Goal: Find specific page/section

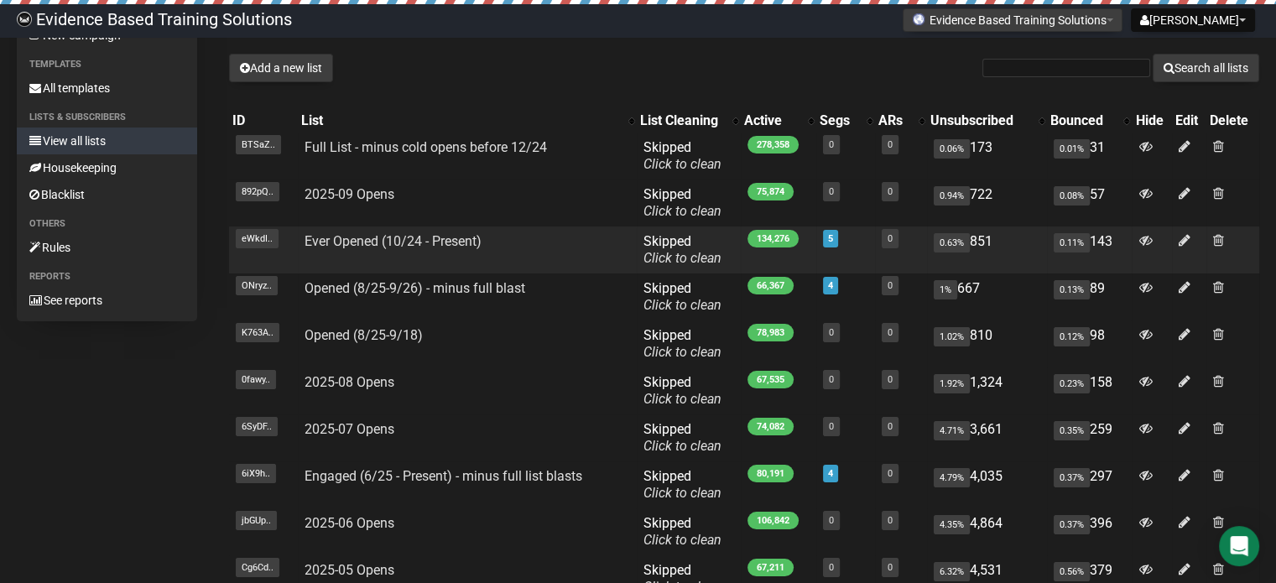
scroll to position [84, 0]
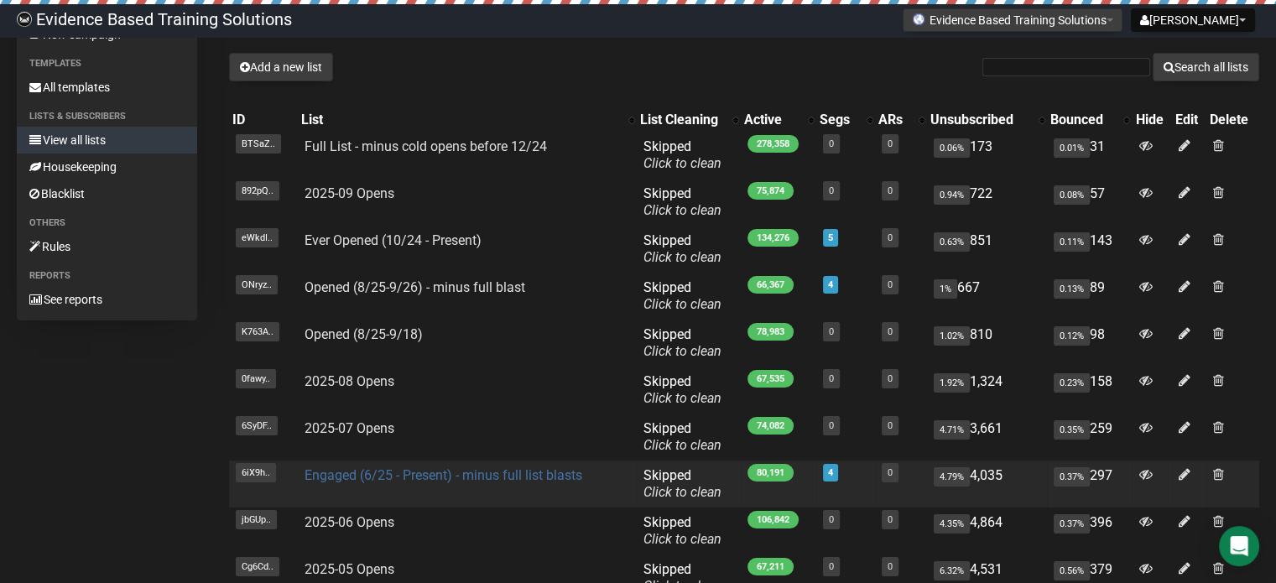
click at [447, 476] on link "Engaged (6/25 - Present) - minus full list blasts" at bounding box center [443, 475] width 278 height 16
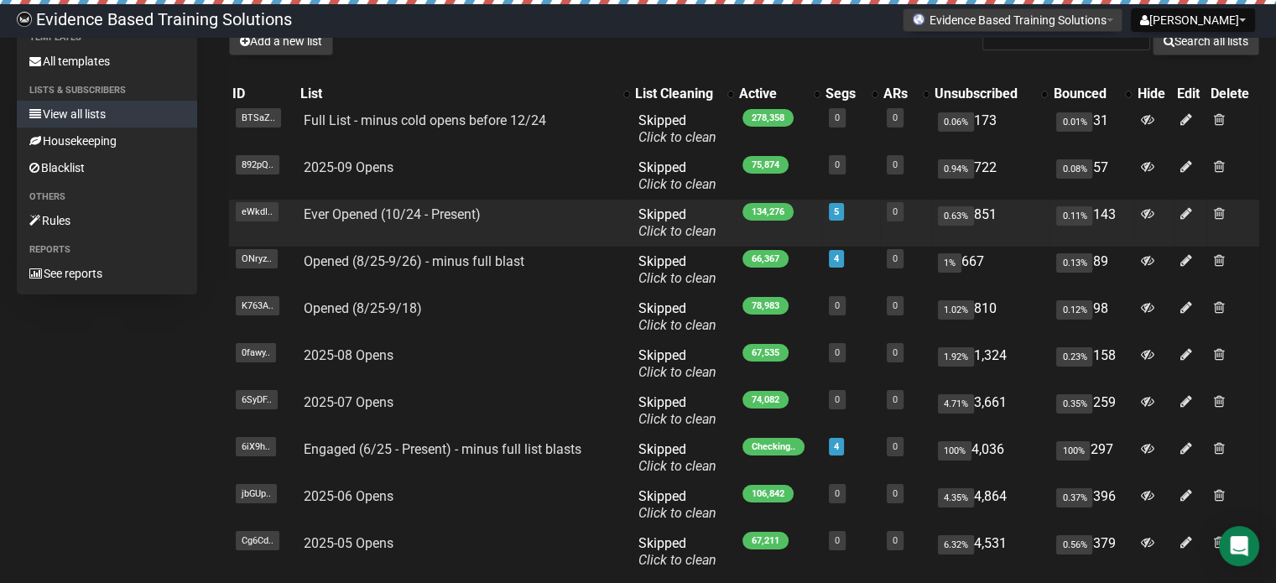
scroll to position [84, 0]
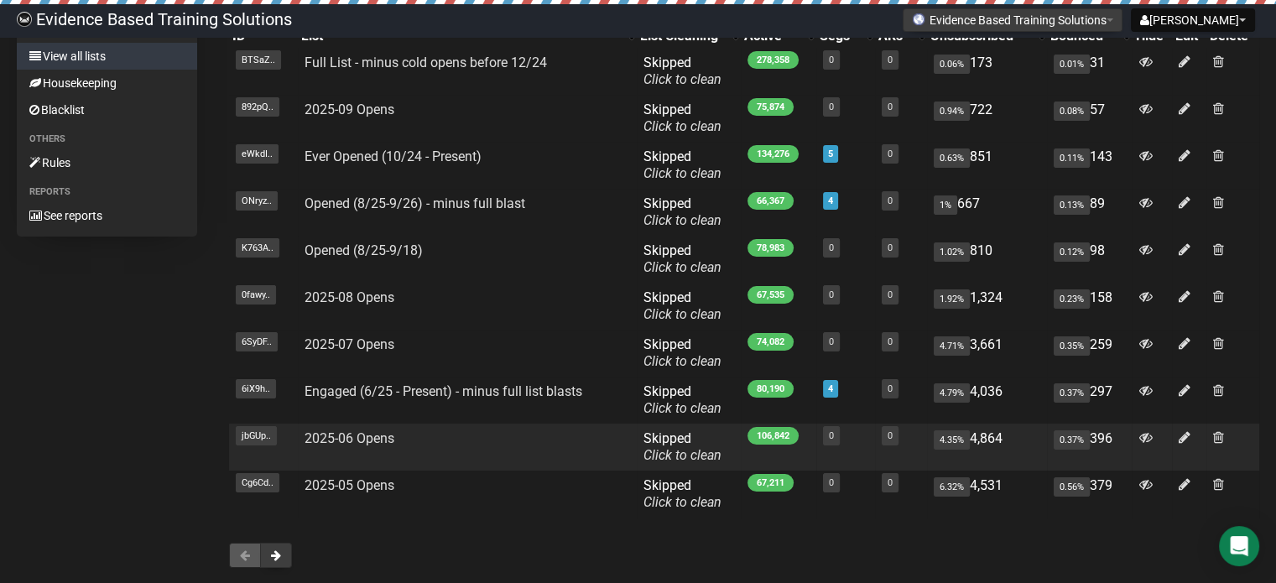
scroll to position [84, 0]
